Goal: Task Accomplishment & Management: Manage account settings

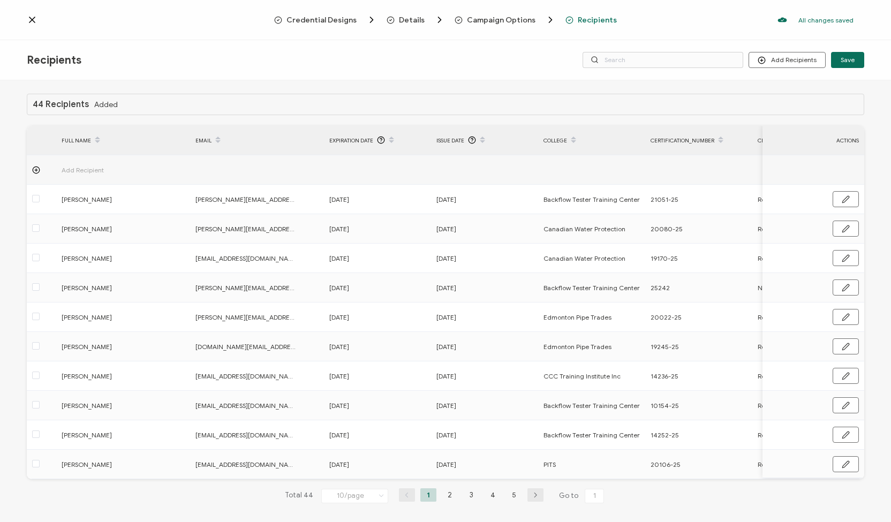
click at [29, 18] on icon at bounding box center [32, 19] width 11 height 11
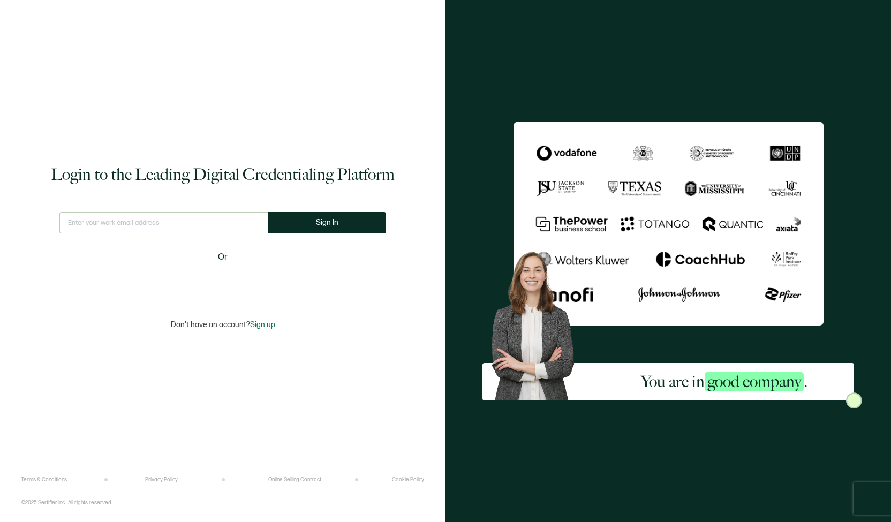
click at [155, 227] on input "text" at bounding box center [163, 222] width 209 height 21
type input "[EMAIL_ADDRESS][DOMAIN_NAME]"
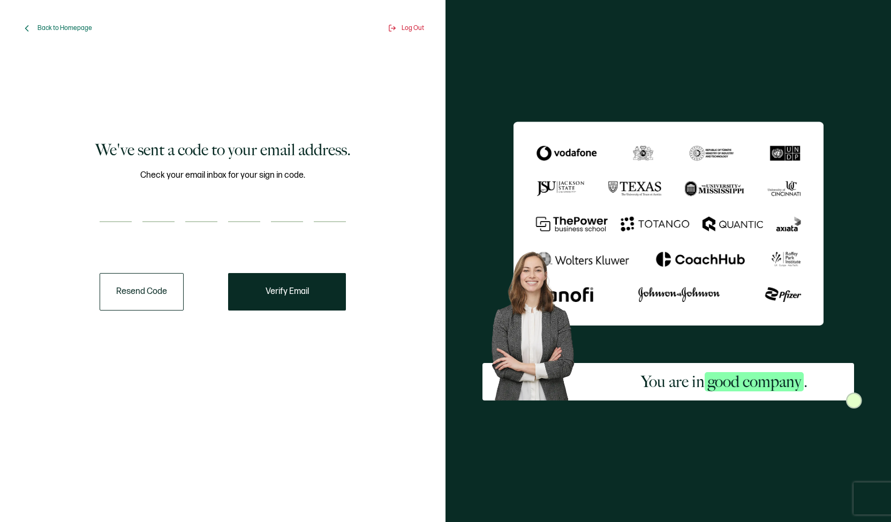
click at [105, 212] on input "number" at bounding box center [116, 211] width 32 height 21
paste input "1"
type input "1"
type input "3"
type input "5"
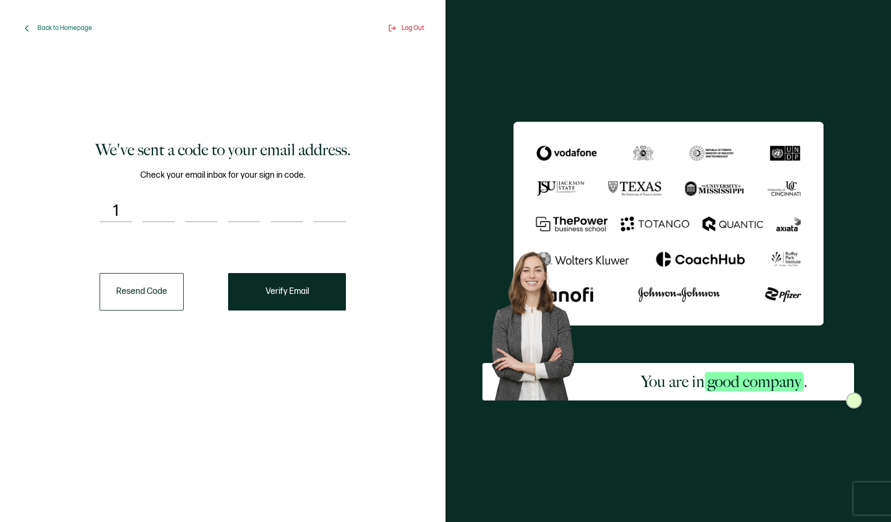
type input "7"
type input "9"
type input "5"
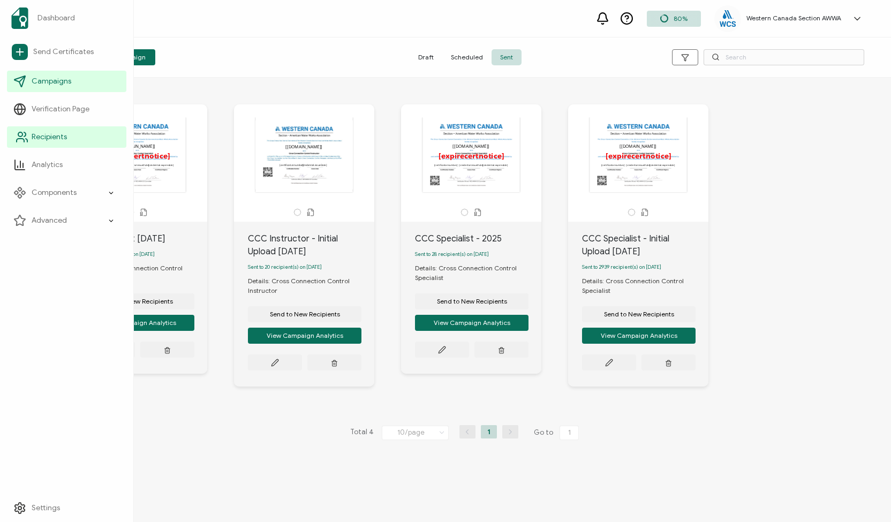
click at [23, 133] on icon at bounding box center [22, 137] width 13 height 13
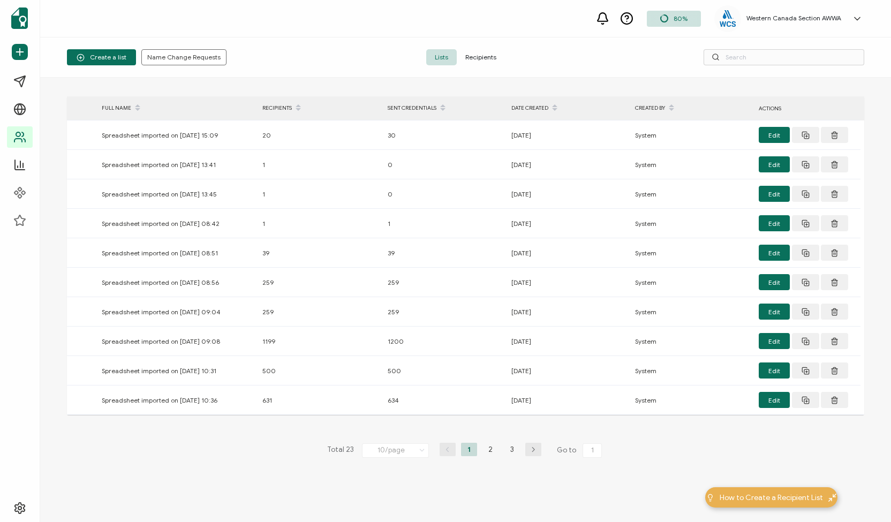
click at [483, 56] on span "Recipients" at bounding box center [481, 57] width 48 height 16
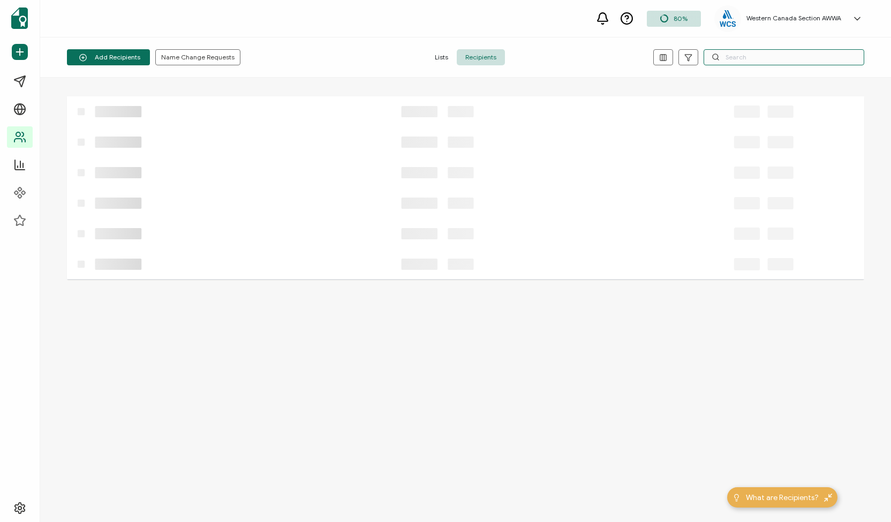
click at [764, 57] on input "text" at bounding box center [783, 57] width 161 height 16
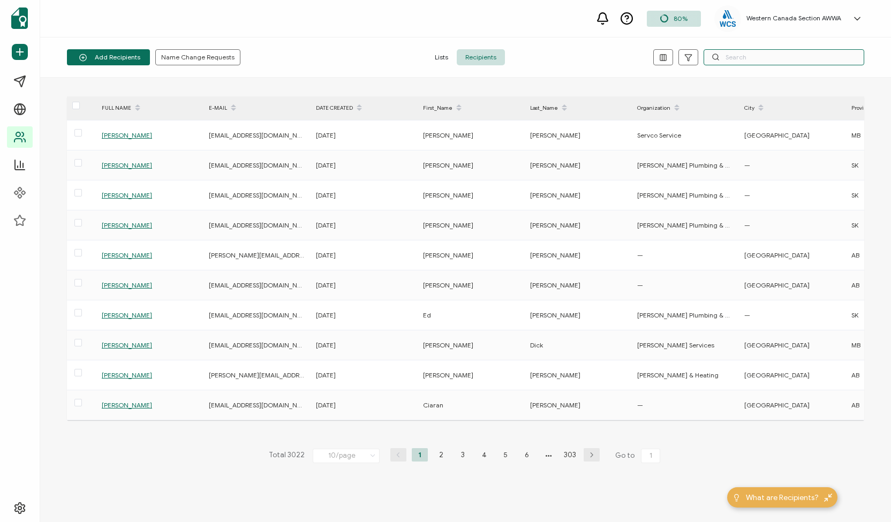
click at [721, 61] on input "text" at bounding box center [783, 57] width 161 height 16
paste input "[PERSON_NAME]"
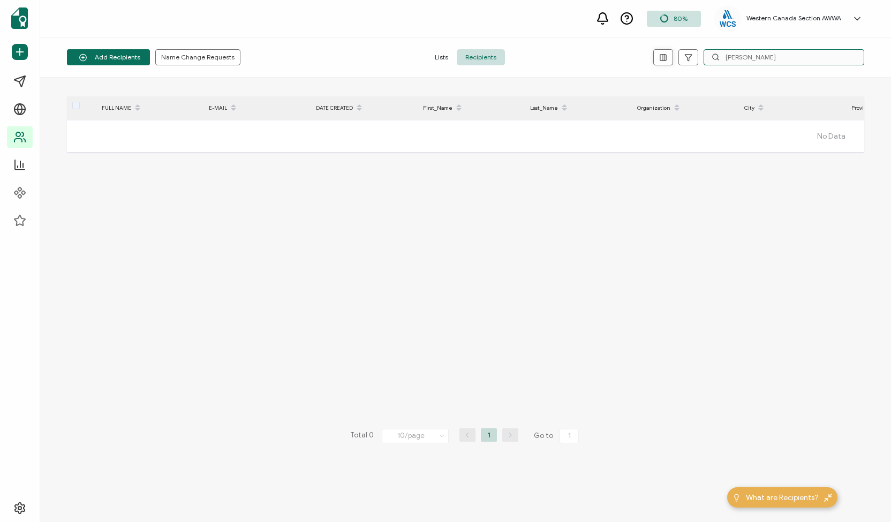
drag, startPoint x: 792, startPoint y: 56, endPoint x: 661, endPoint y: 53, distance: 131.2
click at [661, 53] on div "[PERSON_NAME]" at bounding box center [731, 57] width 266 height 16
type input "r"
